Goal: Transaction & Acquisition: Purchase product/service

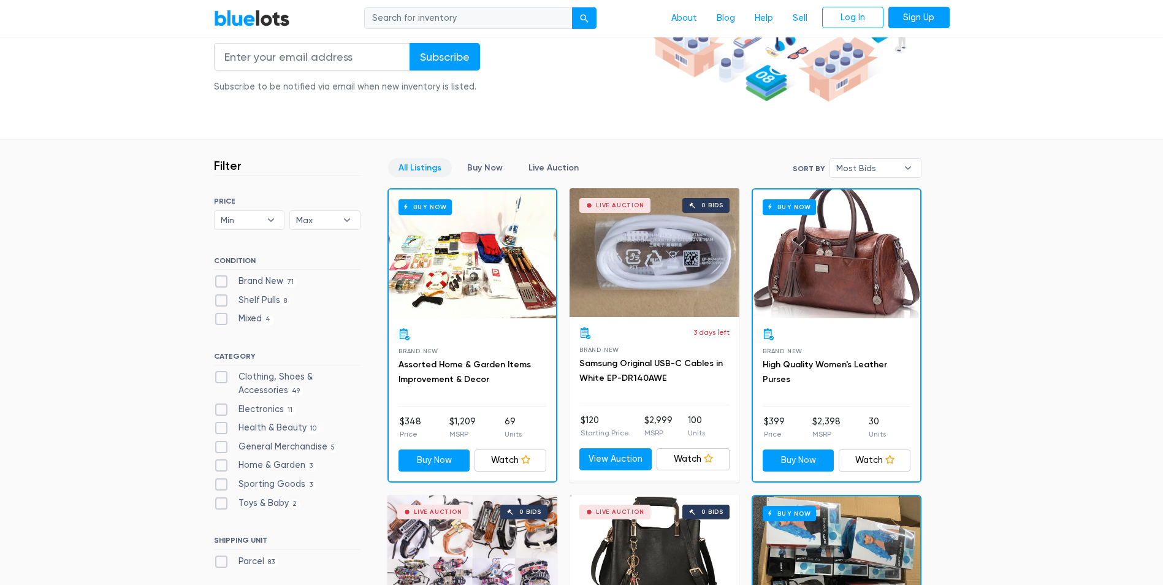
scroll to position [245, 0]
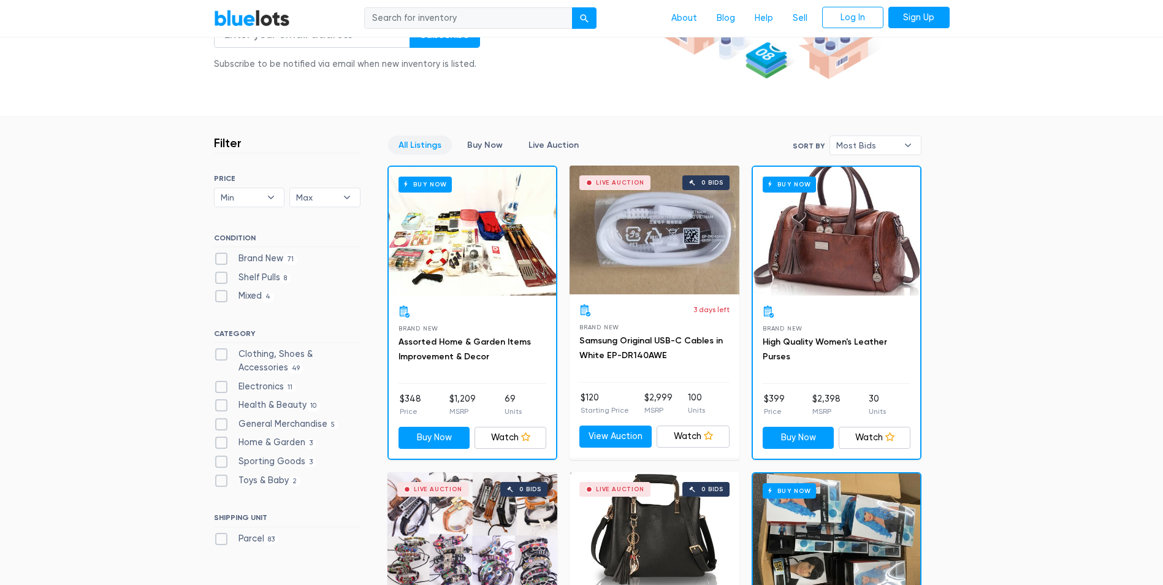
click at [224, 356] on label "Clothing, Shoes & Accessories 49" at bounding box center [287, 361] width 147 height 26
click at [222, 356] on Accessories"] "Clothing, Shoes & Accessories 49" at bounding box center [218, 352] width 8 height 8
checkbox Accessories"] "true"
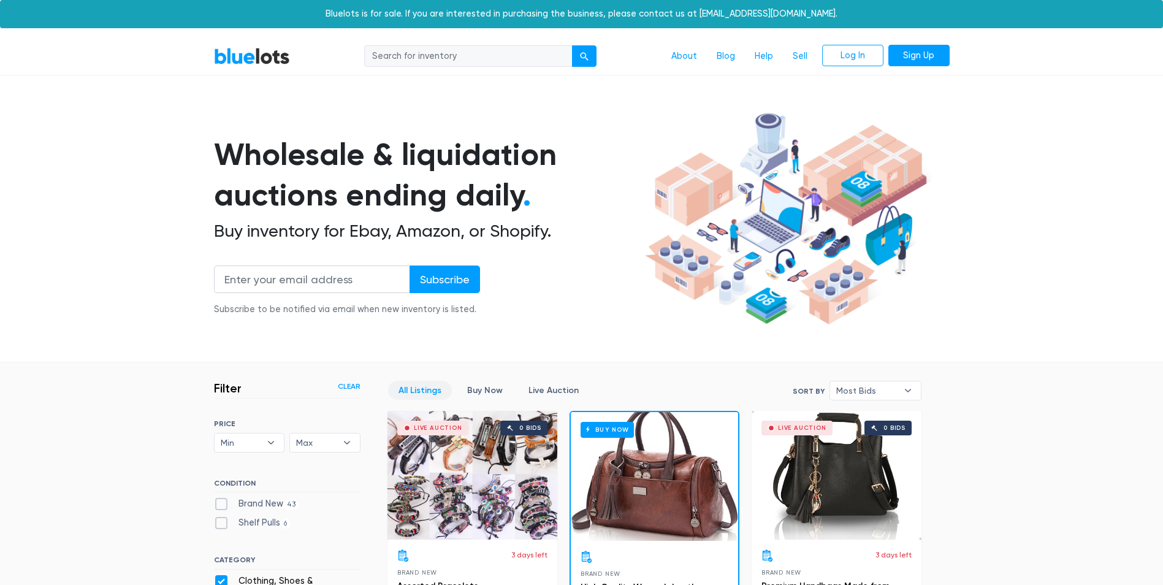
scroll to position [330, 0]
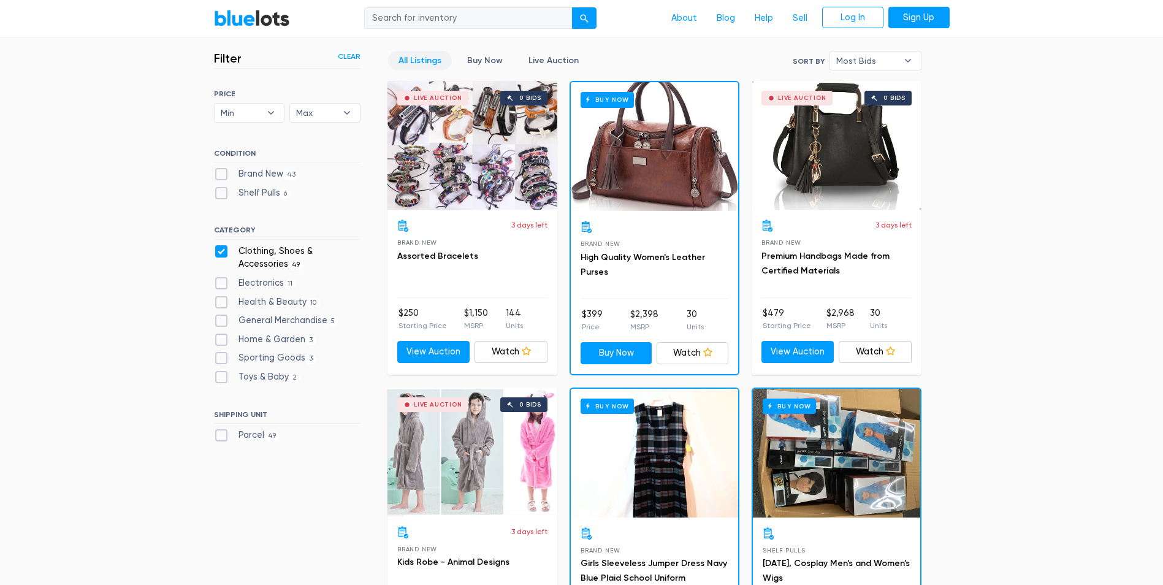
click at [675, 167] on div "Buy Now" at bounding box center [654, 146] width 167 height 129
click at [854, 172] on div "Live Auction 0 bids" at bounding box center [837, 145] width 170 height 129
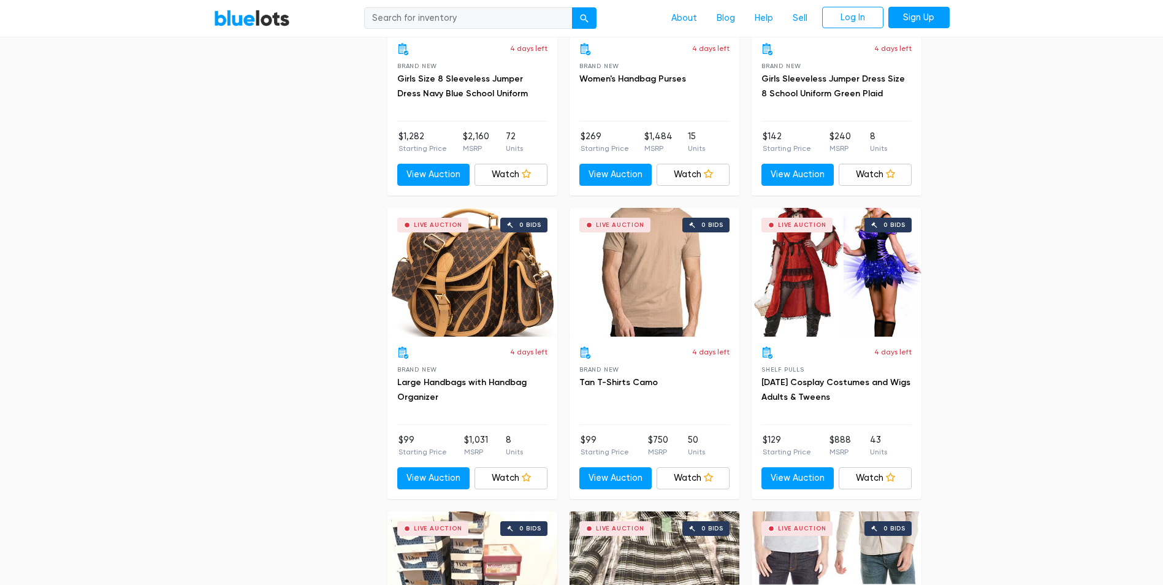
scroll to position [3519, 0]
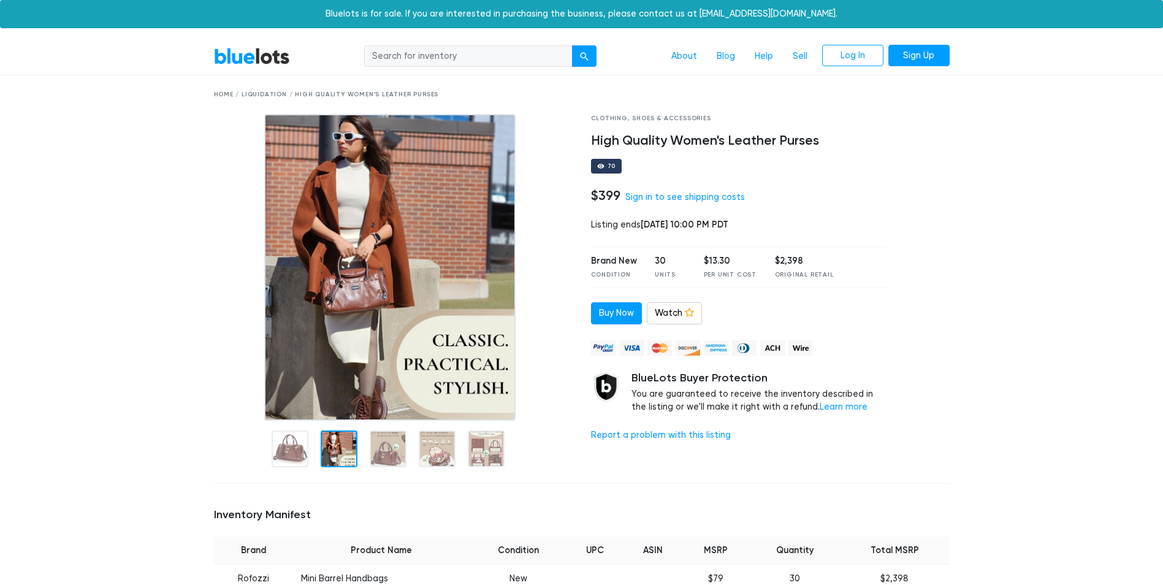
click at [339, 444] on div at bounding box center [339, 448] width 37 height 37
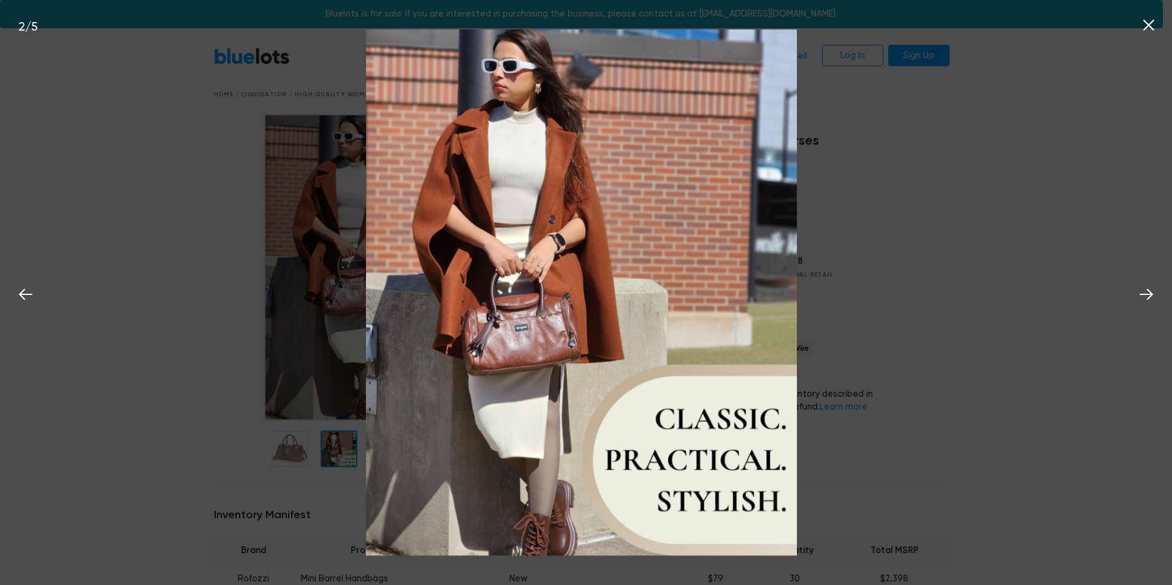
click at [385, 440] on img at bounding box center [582, 292] width 432 height 527
click at [901, 194] on div "2 / 5" at bounding box center [586, 292] width 1172 height 585
